Goal: Task Accomplishment & Management: Manage account settings

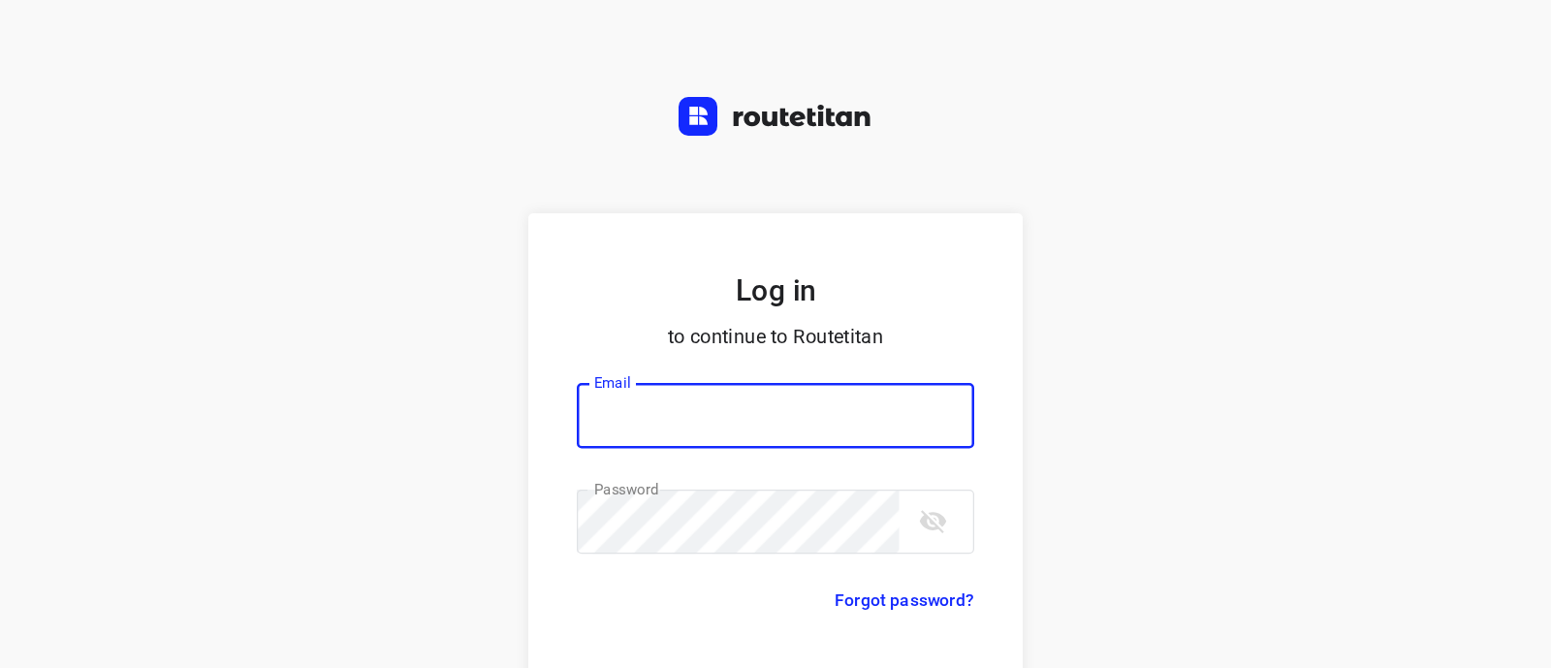
scroll to position [171, 0]
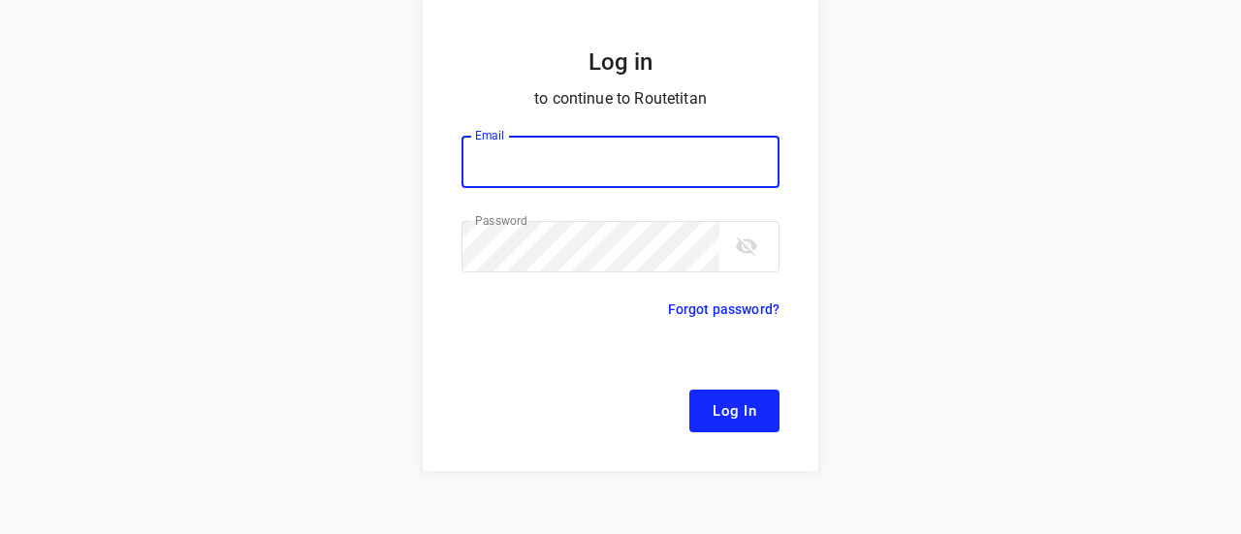
type input "[EMAIL_ADDRESS][DOMAIN_NAME]"
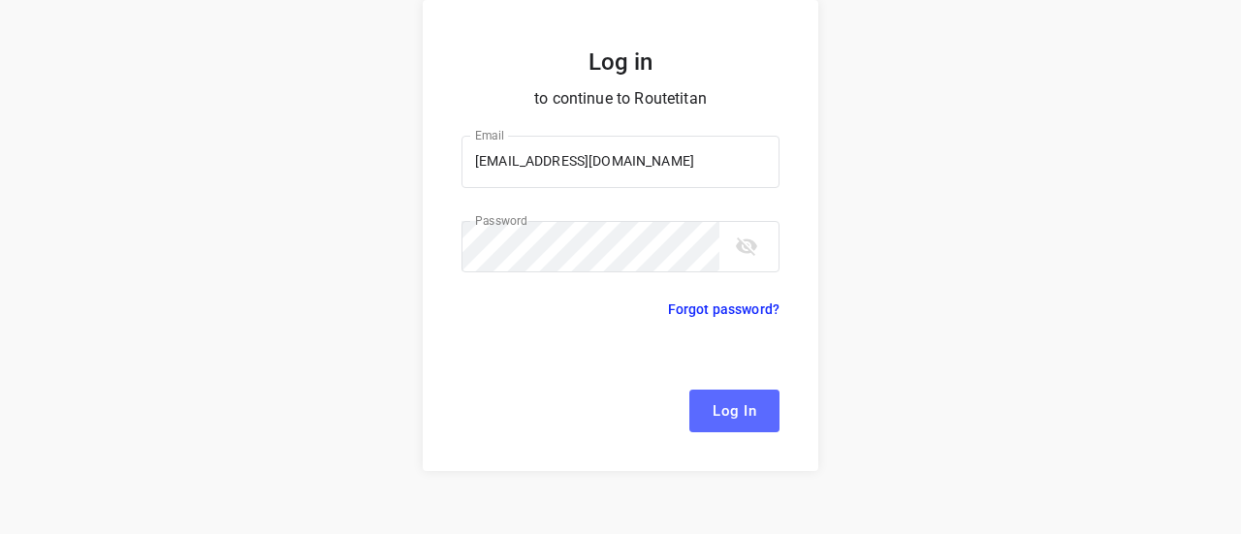
click at [702, 397] on button "Log In" at bounding box center [734, 411] width 90 height 43
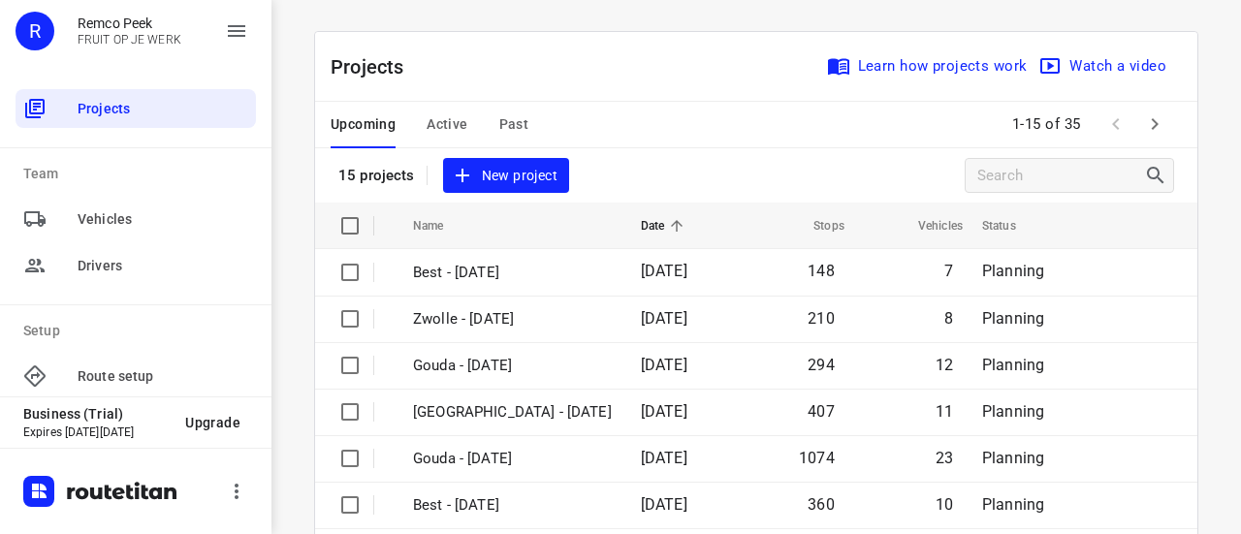
click at [449, 125] on span "Active" at bounding box center [447, 124] width 41 height 24
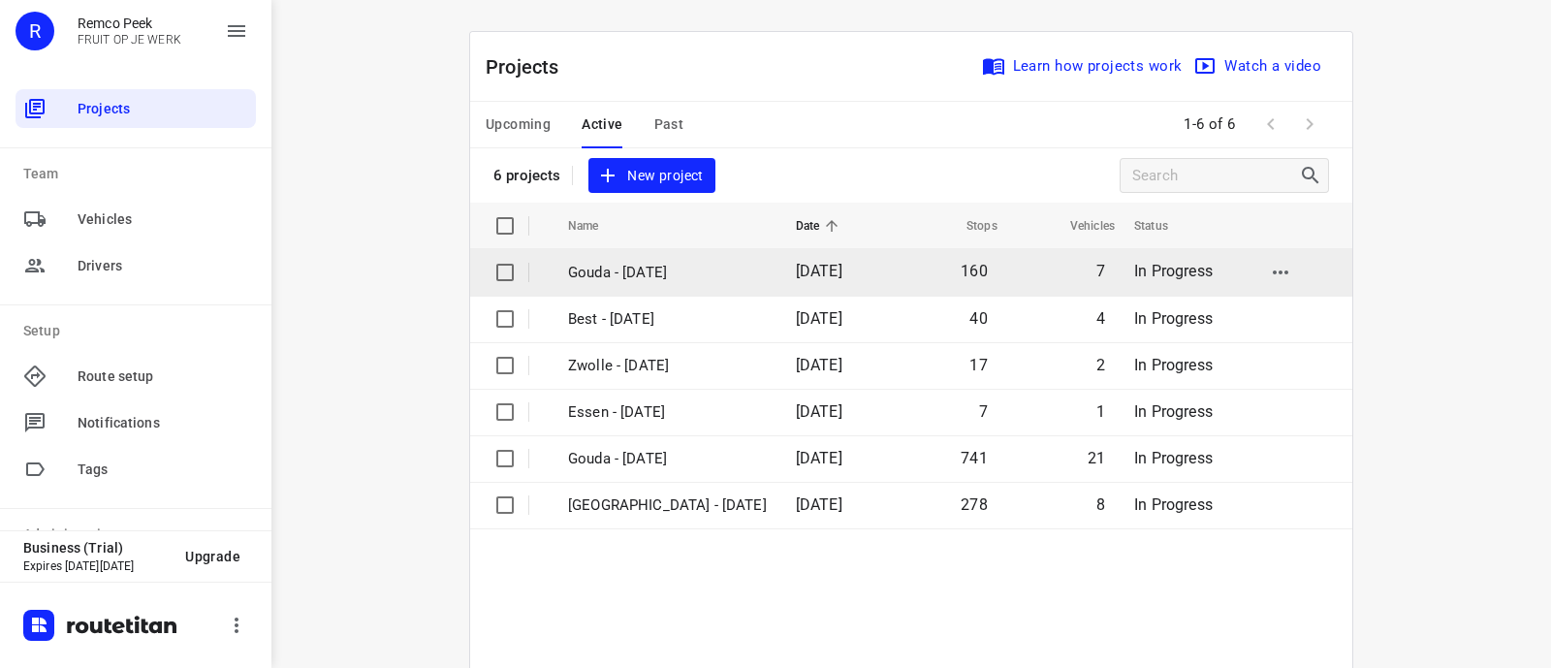
drag, startPoint x: 1208, startPoint y: 2, endPoint x: 651, endPoint y: 260, distance: 614.3
click at [651, 262] on p "Gouda - [DATE]" at bounding box center [667, 273] width 199 height 22
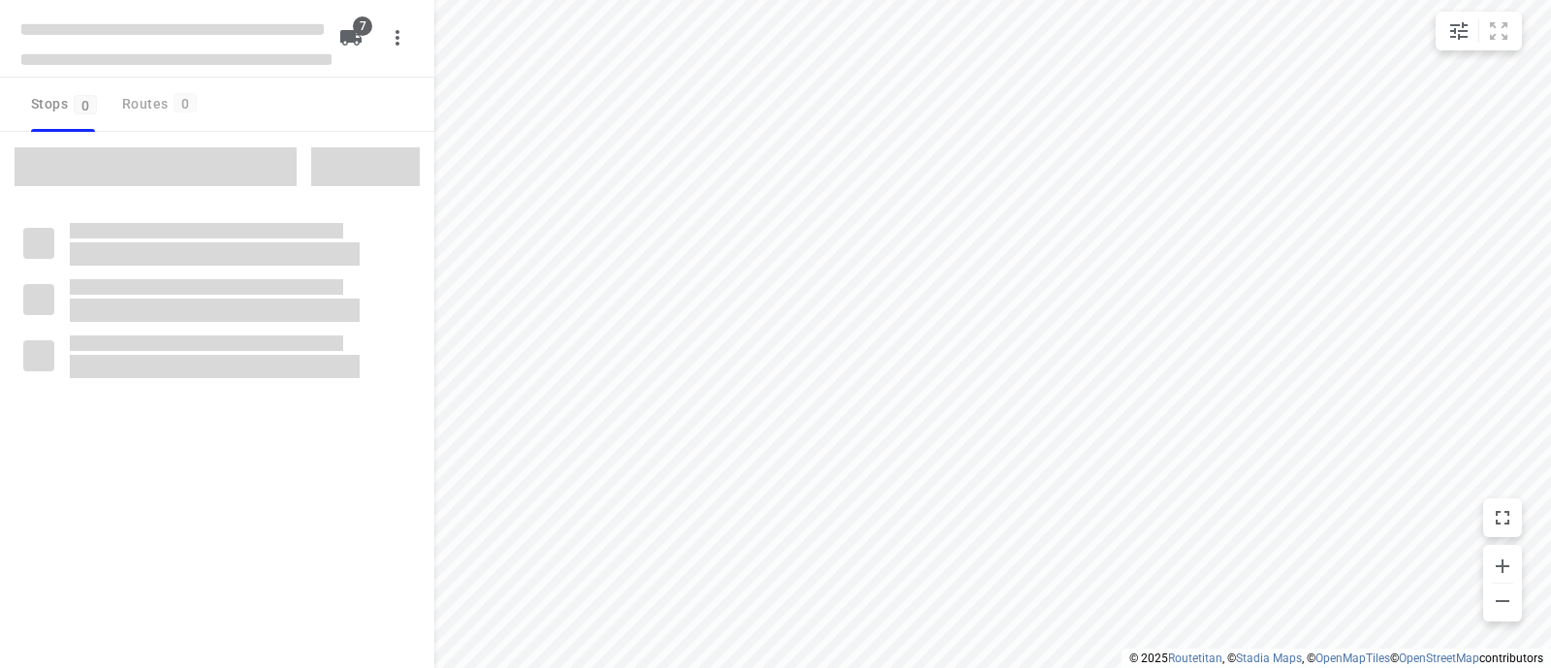
checkbox input "true"
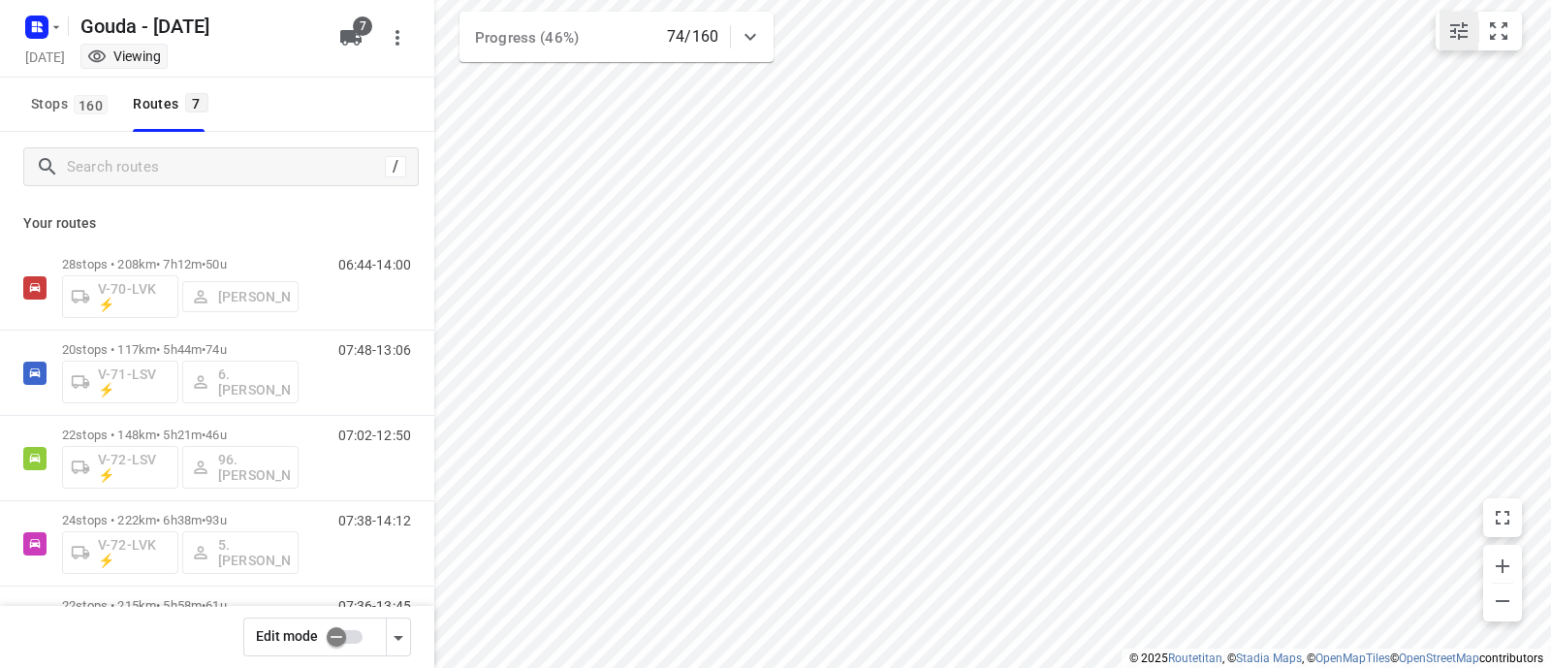
click at [1240, 36] on icon "small contained button group" at bounding box center [1459, 30] width 17 height 17
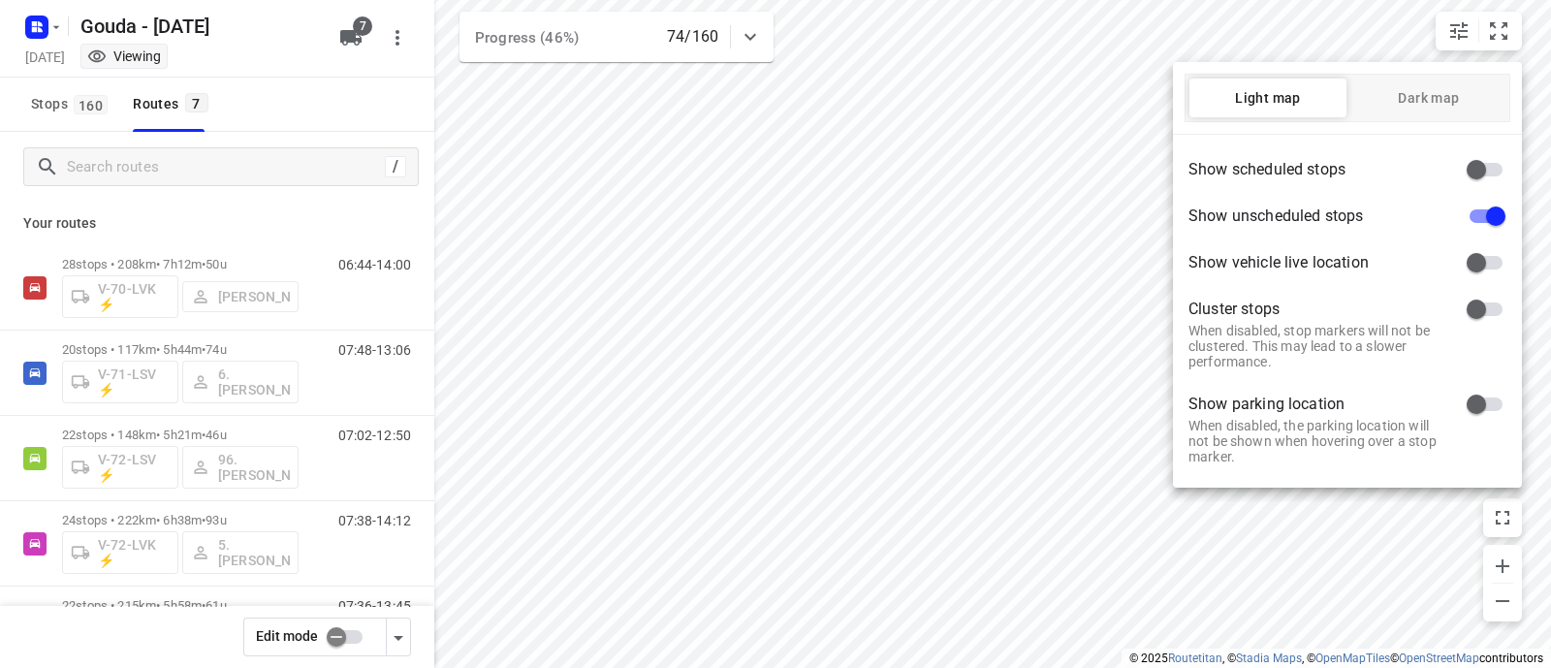
click at [1240, 155] on input "checkbox" at bounding box center [1476, 169] width 111 height 37
click at [1240, 168] on input "checkbox" at bounding box center [1496, 169] width 111 height 37
checkbox input "false"
click at [187, 424] on div at bounding box center [775, 334] width 1551 height 668
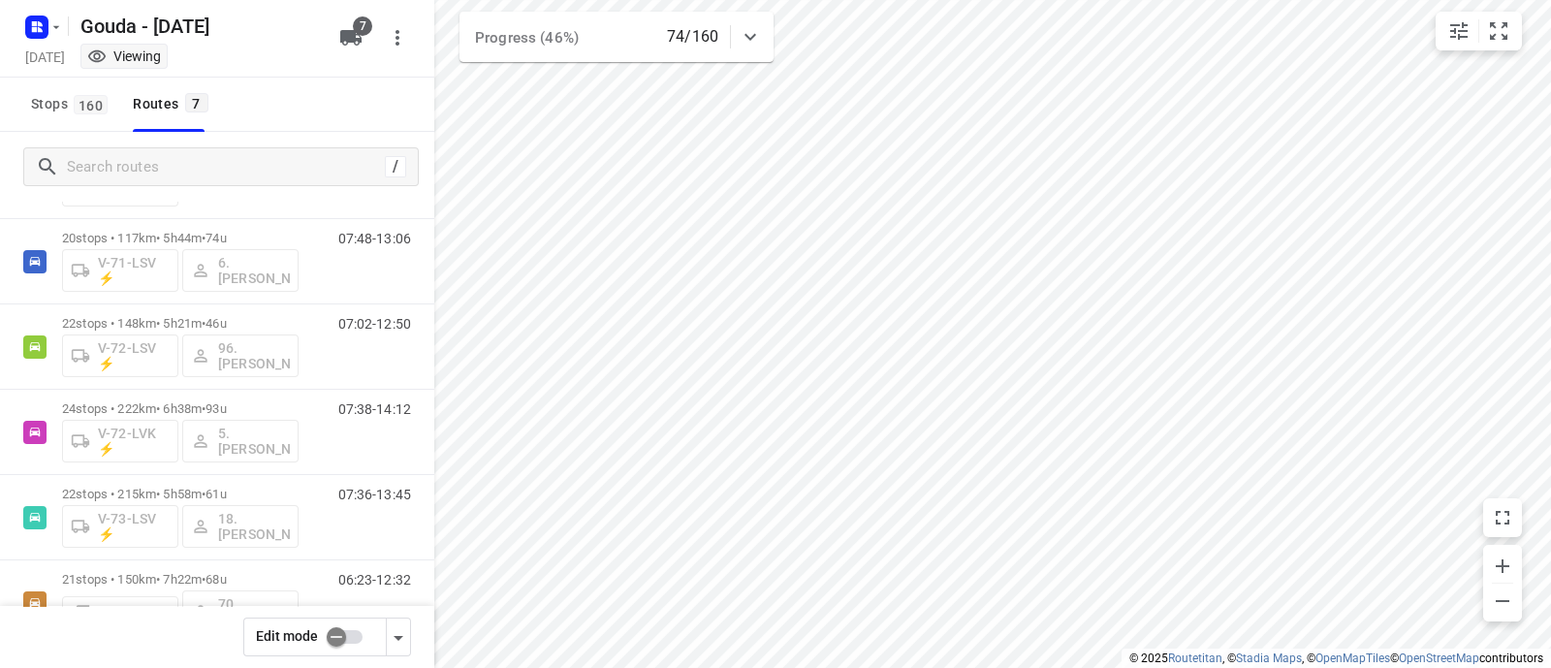
scroll to position [34, 0]
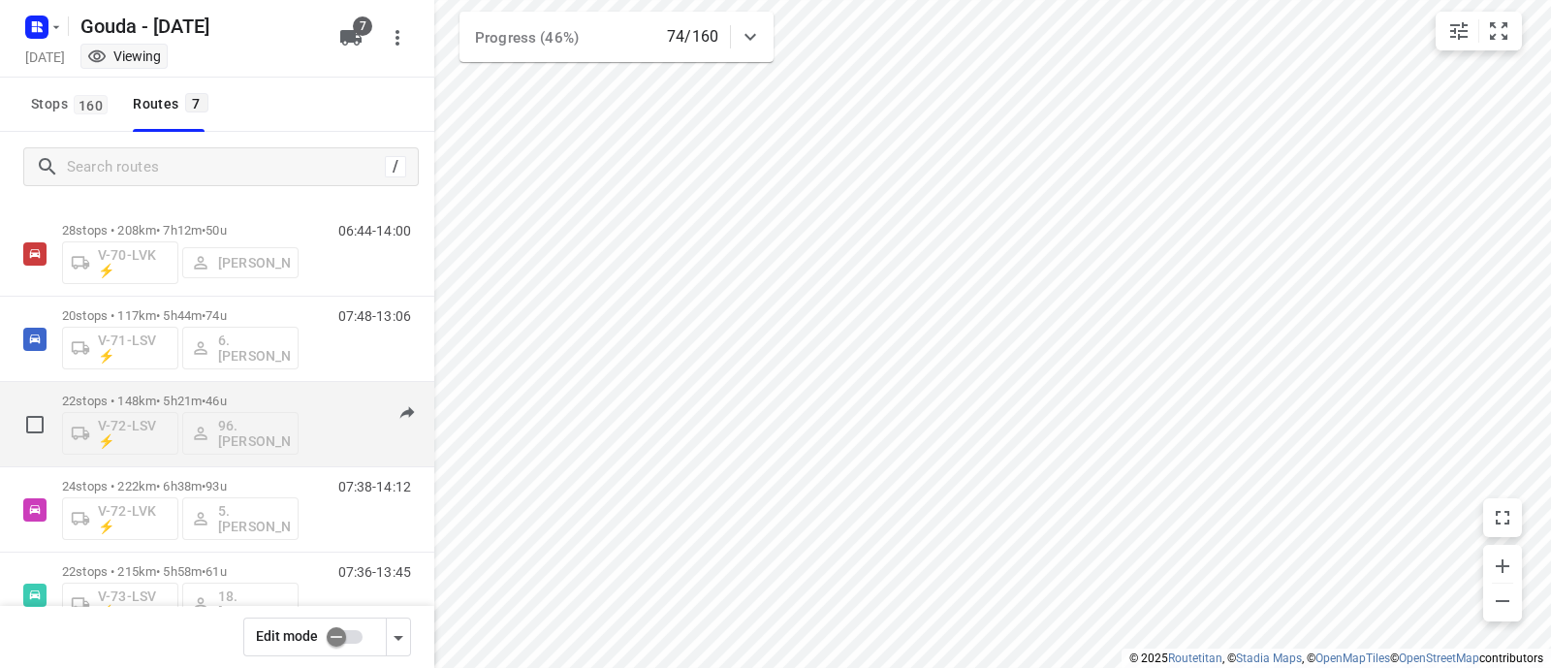
click at [177, 390] on div "22 stops • 148km • 5h21m • 46u V-72-LSV ⚡ 96.[PERSON_NAME]" at bounding box center [180, 424] width 237 height 80
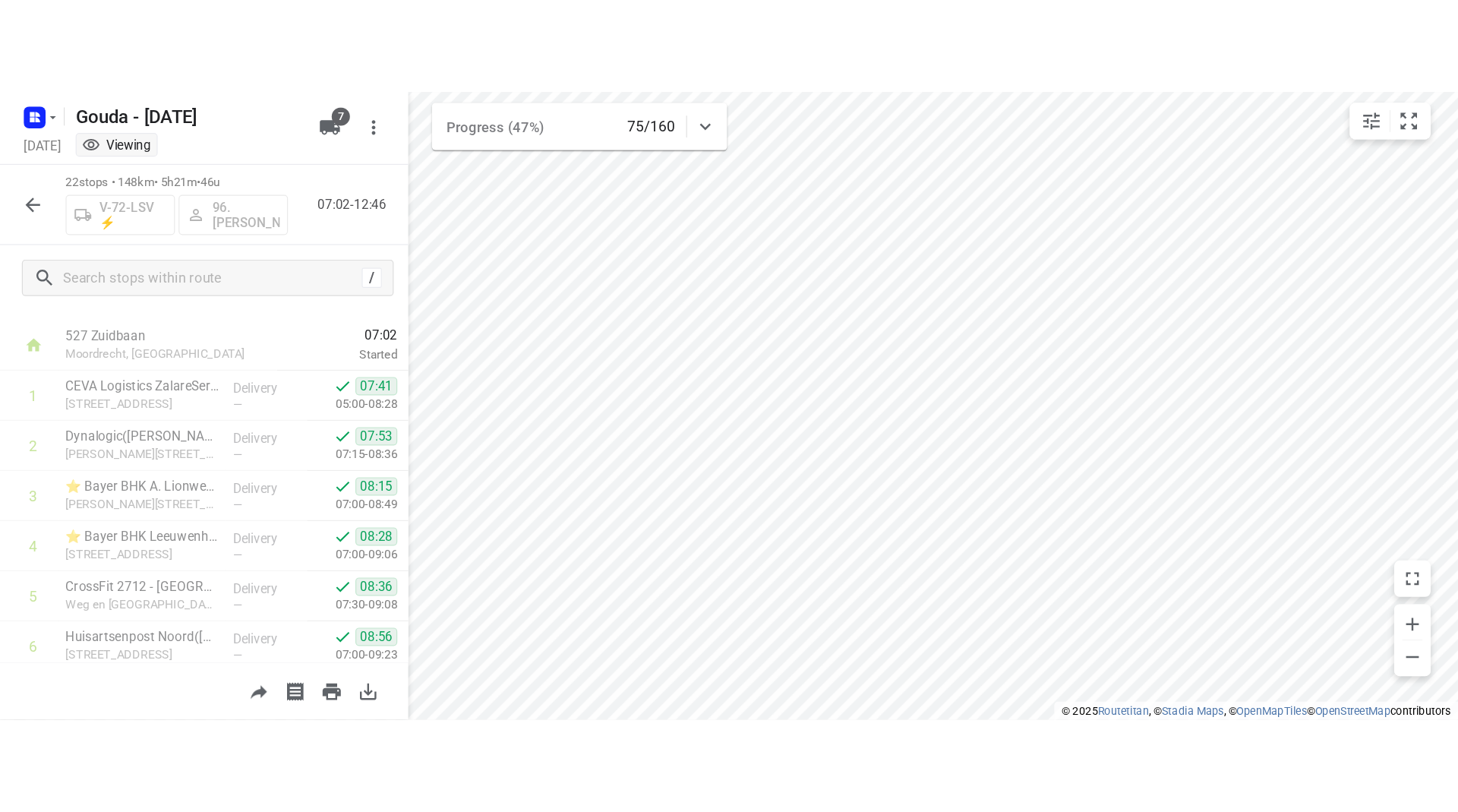
scroll to position [24, 0]
